Goal: Book appointment/travel/reservation

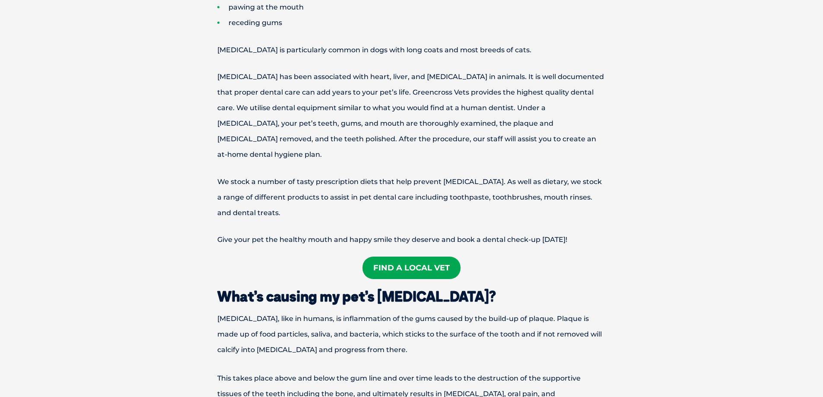
scroll to position [691, 0]
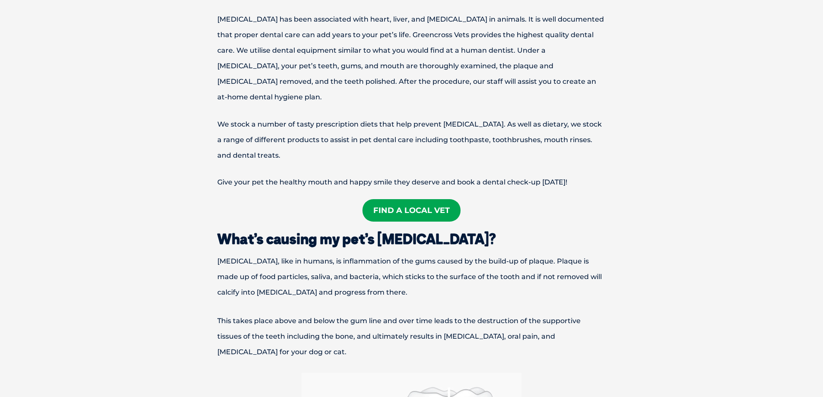
click at [414, 199] on link "Find A Local Vet" at bounding box center [411, 210] width 98 height 22
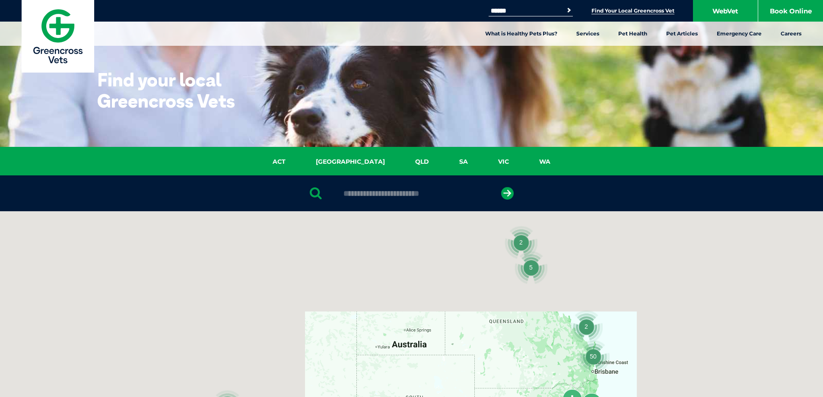
click at [400, 162] on link "QLD" at bounding box center [422, 162] width 44 height 10
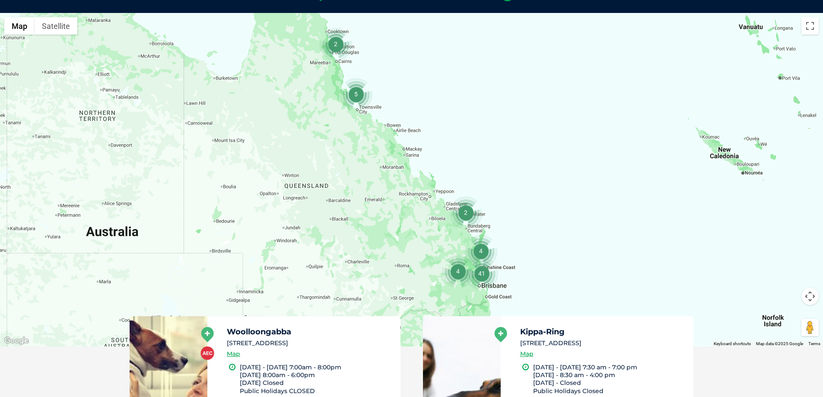
click at [459, 272] on img "4" at bounding box center [457, 271] width 33 height 33
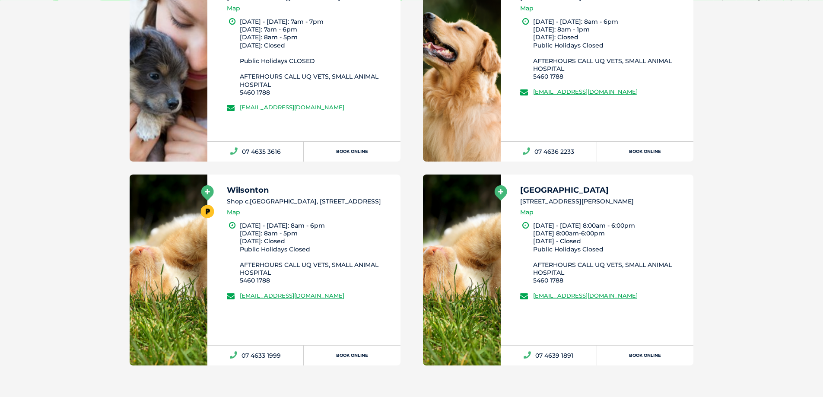
scroll to position [601, 0]
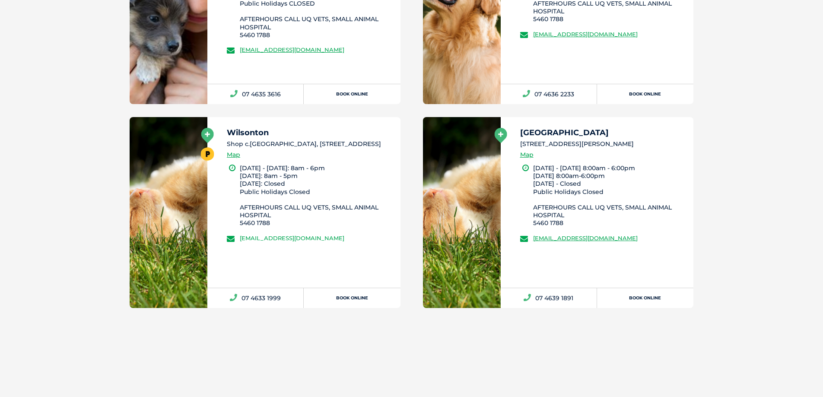
click at [285, 241] on link "[EMAIL_ADDRESS][DOMAIN_NAME]" at bounding box center [292, 237] width 105 height 7
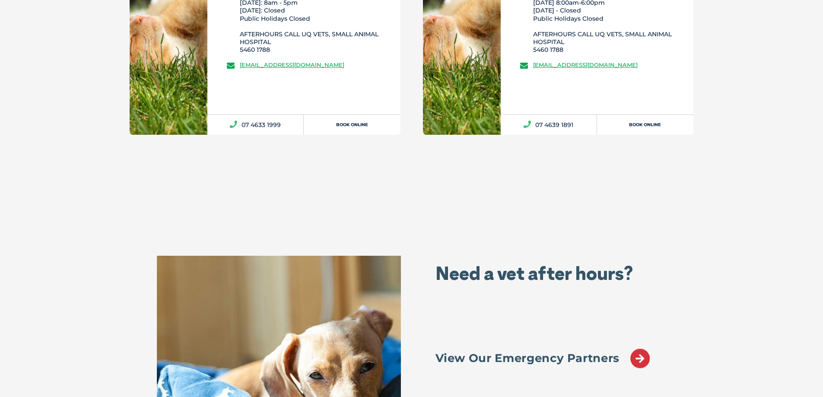
scroll to position [716, 0]
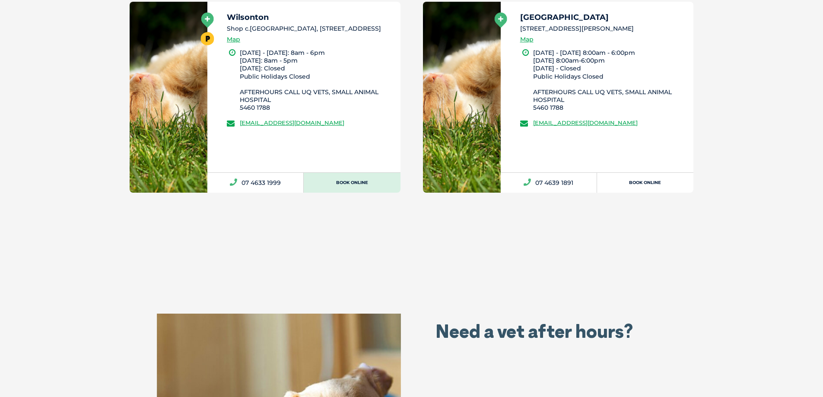
click at [353, 181] on link "Book Online" at bounding box center [352, 183] width 96 height 20
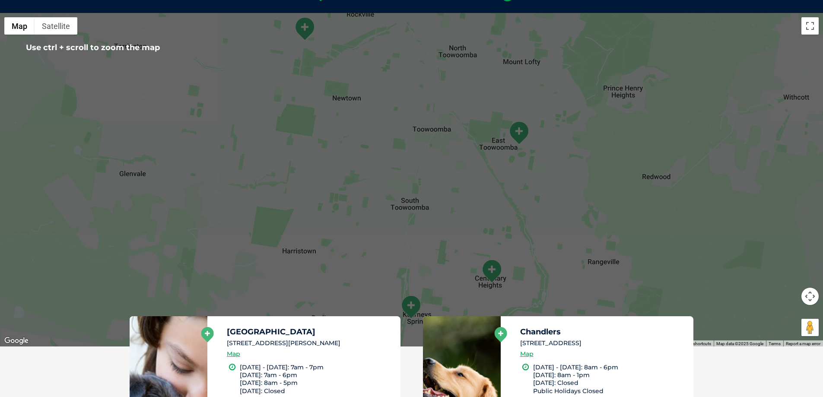
scroll to position [0, 0]
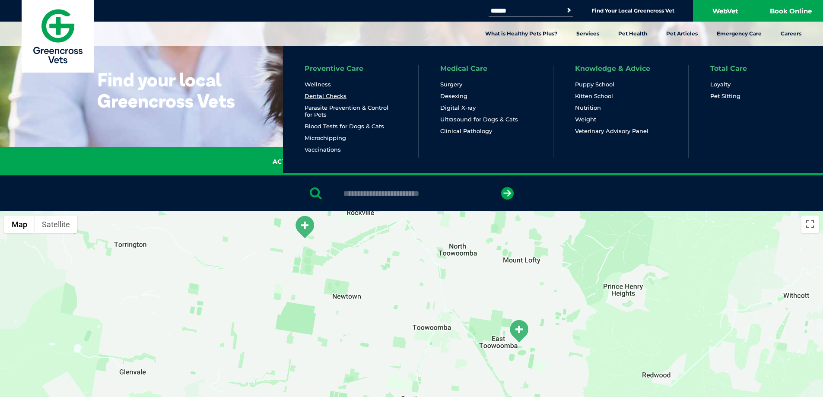
click at [336, 96] on link "Dental Checks" at bounding box center [325, 95] width 42 height 7
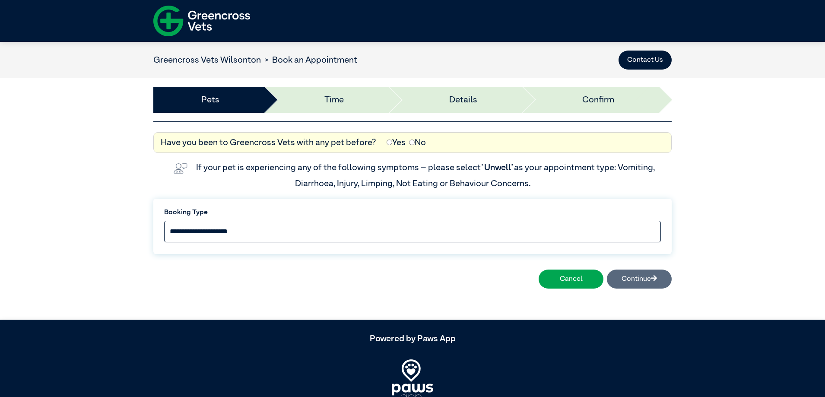
click at [408, 236] on select "**********" at bounding box center [412, 232] width 497 height 22
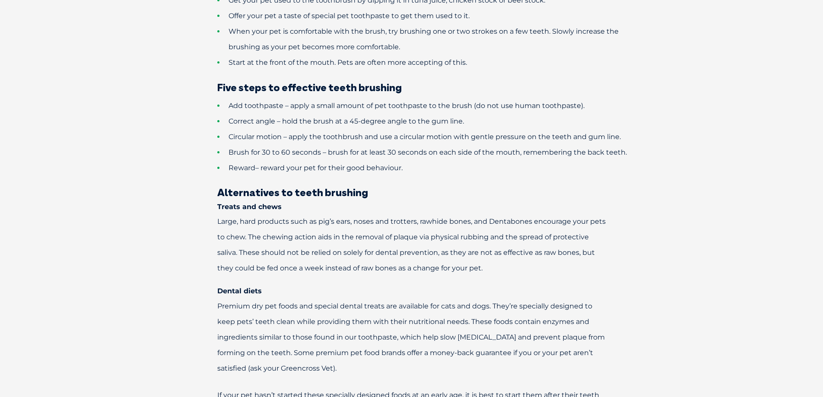
scroll to position [1036, 0]
